Goal: Task Accomplishment & Management: Manage account settings

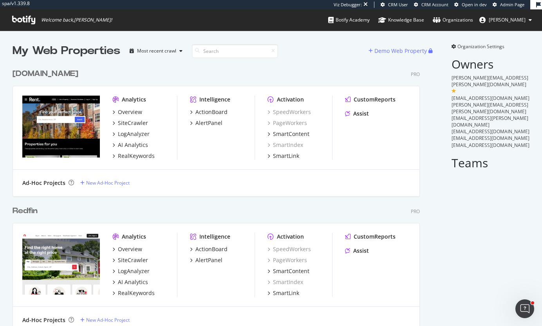
scroll to position [320, 530]
click at [472, 44] on span "Organization Settings" at bounding box center [480, 46] width 47 height 7
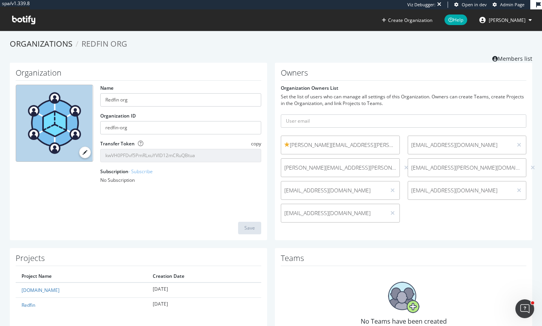
click at [322, 53] on div "Organizations Redfin org Members list" at bounding box center [271, 50] width 522 height 24
click at [240, 55] on div "Organizations Redfin org Members list" at bounding box center [271, 50] width 522 height 24
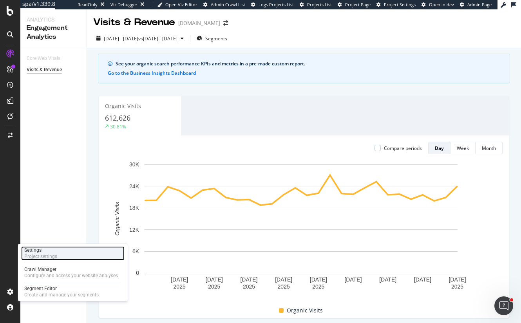
click at [45, 252] on div "Settings" at bounding box center [40, 250] width 33 height 6
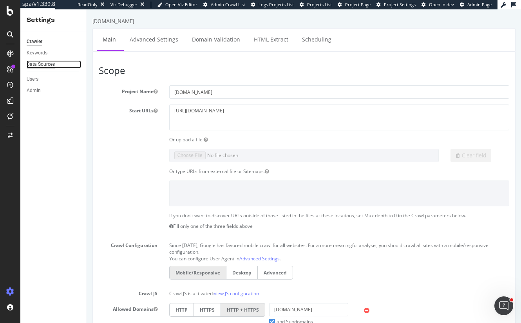
click at [30, 64] on div "Data Sources" at bounding box center [41, 64] width 28 height 8
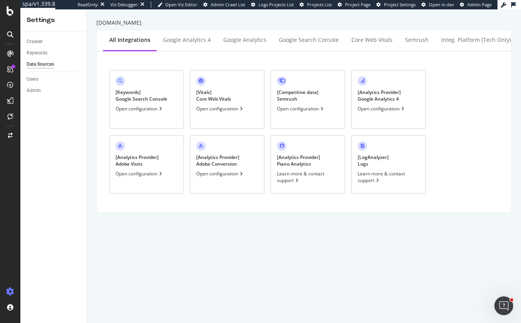
click at [132, 171] on div "Open configuration" at bounding box center [139, 173] width 48 height 7
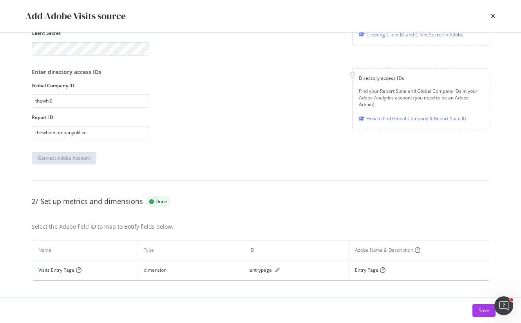
scroll to position [142, 0]
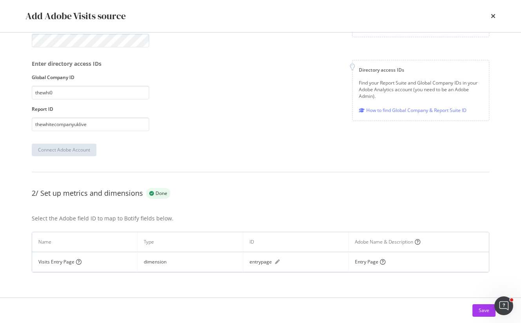
click at [495, 16] on div "Add Adobe Visits source" at bounding box center [260, 16] width 501 height 32
click at [494, 16] on icon "times" at bounding box center [492, 16] width 5 height 6
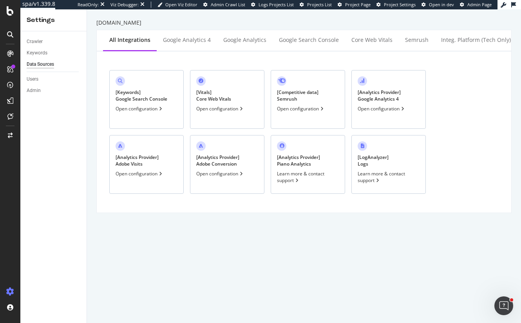
click at [214, 159] on div "[ Analytics Provider ] Adobe Conversion" at bounding box center [217, 160] width 43 height 13
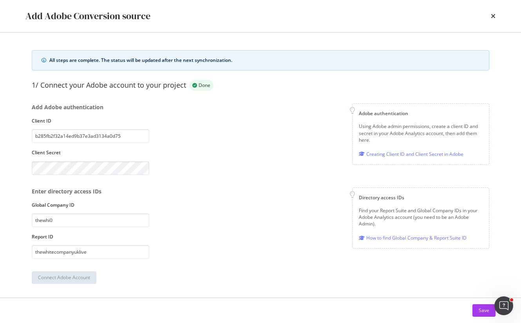
scroll to position [0, 0]
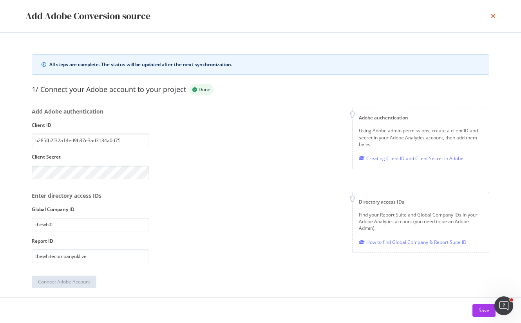
click at [494, 16] on icon "times" at bounding box center [492, 16] width 5 height 6
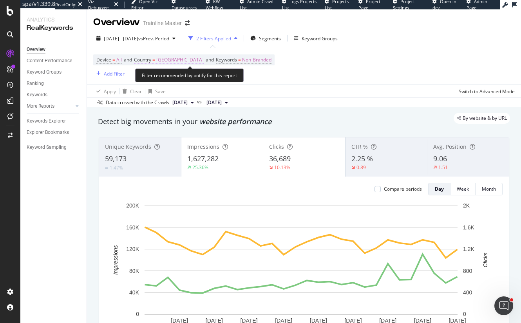
click at [136, 57] on span "Country" at bounding box center [142, 59] width 17 height 7
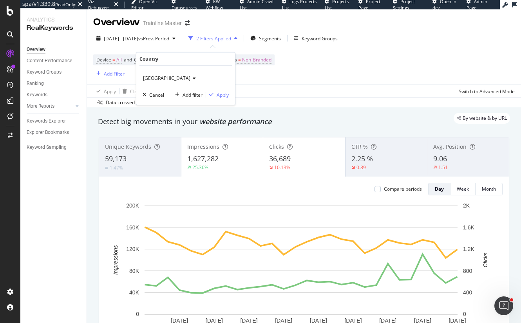
click at [346, 82] on div "Device = All and Country = United States of America and Keywords = Non-Branded …" at bounding box center [303, 66] width 421 height 36
click at [112, 70] on div "Add Filter" at bounding box center [108, 73] width 31 height 9
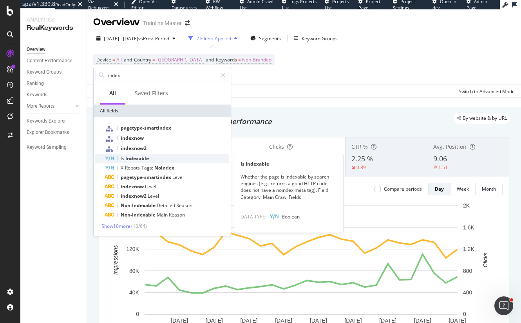
type input "index"
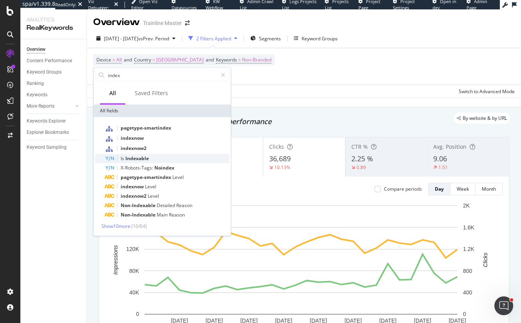
click at [131, 155] on div "Is Indexable" at bounding box center [167, 158] width 124 height 9
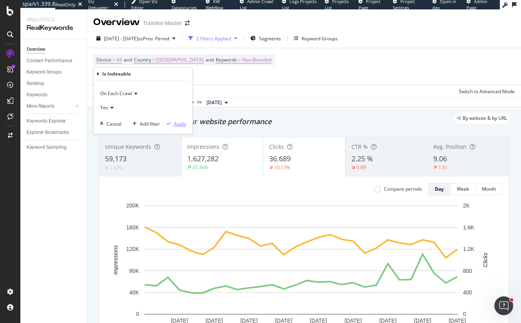
click at [180, 124] on div "Apply" at bounding box center [180, 124] width 12 height 7
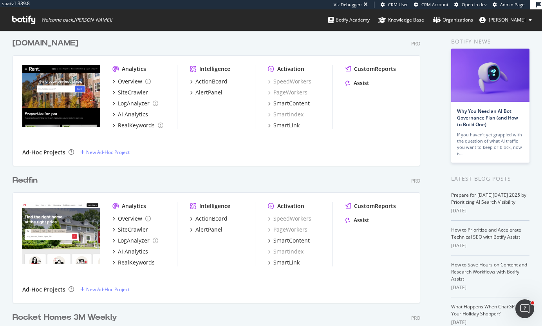
scroll to position [8, 0]
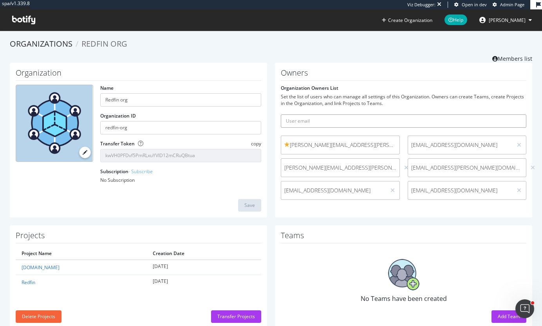
click at [313, 121] on input "text" at bounding box center [403, 120] width 245 height 13
paste input "[EMAIL_ADDRESS][DOMAIN_NAME]"
type input "[EMAIL_ADDRESS][DOMAIN_NAME]"
click at [513, 114] on button "submit" at bounding box center [519, 120] width 13 height 13
